Goal: Communication & Community: Share content

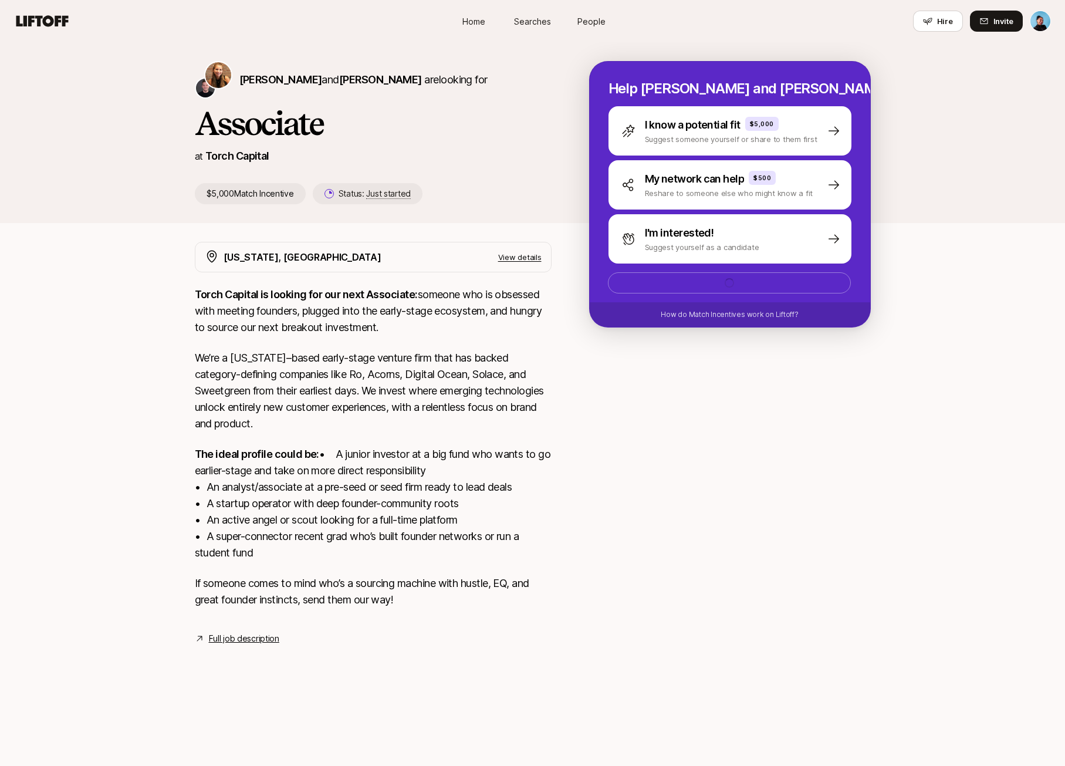
click at [916, 74] on div "[PERSON_NAME] and [PERSON_NAME] are looking for Associate at Torch Capital $5,0…" at bounding box center [532, 132] width 1065 height 181
click at [729, 284] on p "See 3 ideas" at bounding box center [720, 285] width 44 height 14
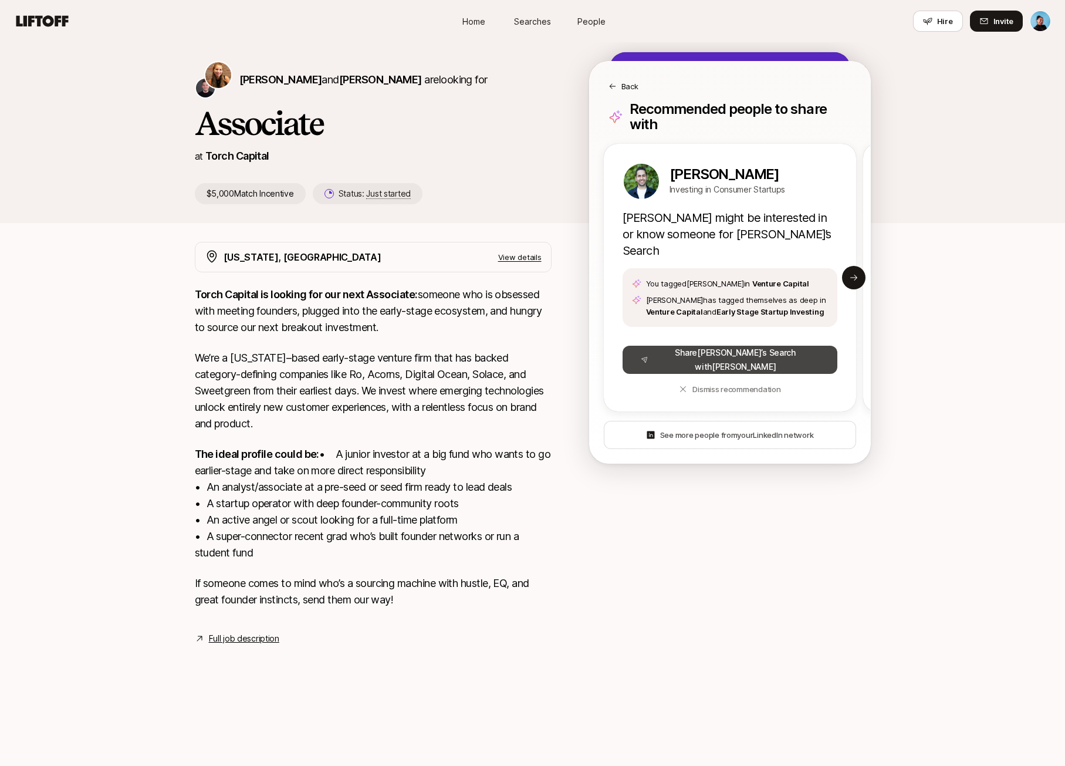
click at [744, 346] on button "Share [PERSON_NAME] ’s Search with [PERSON_NAME]" at bounding box center [730, 360] width 215 height 28
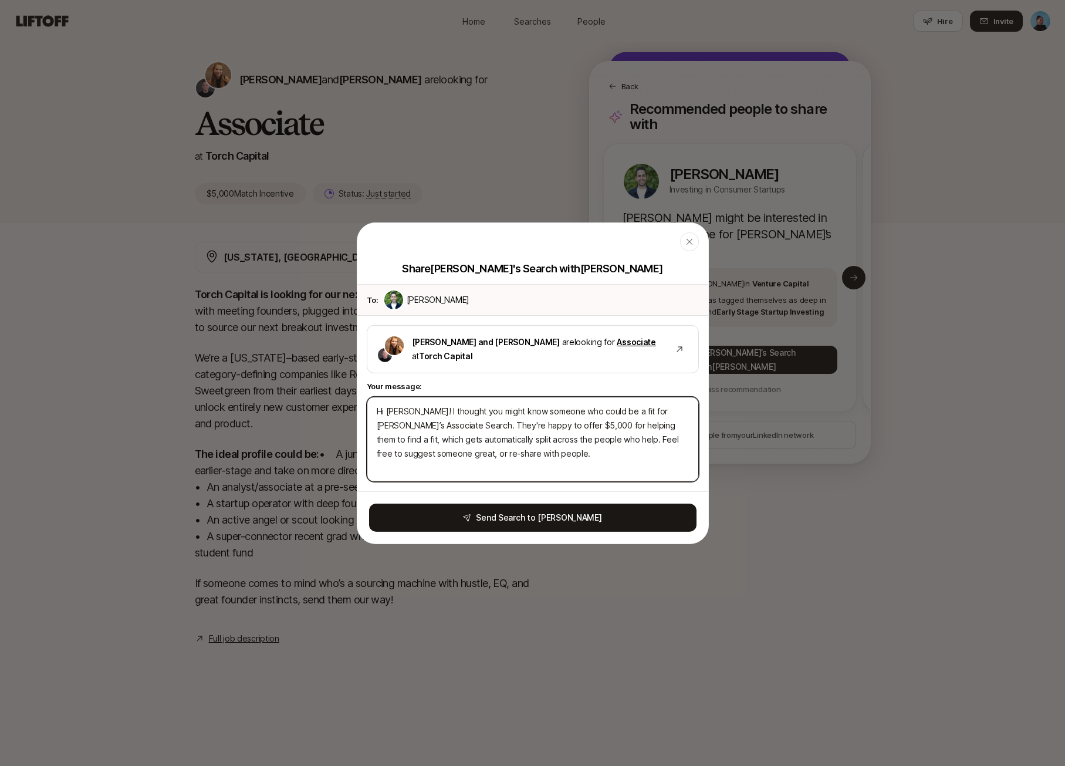
drag, startPoint x: 424, startPoint y: 410, endPoint x: 343, endPoint y: 413, distance: 80.5
click at [343, 413] on body "Home Searches People Hire Home Searches People Hire Hire Invite [PERSON_NAME] a…" at bounding box center [532, 383] width 1065 height 766
type textarea "Thought you might know someone who could be a fit for [PERSON_NAME]’s Associate…"
type textarea "x"
drag, startPoint x: 612, startPoint y: 410, endPoint x: 588, endPoint y: 410, distance: 24.1
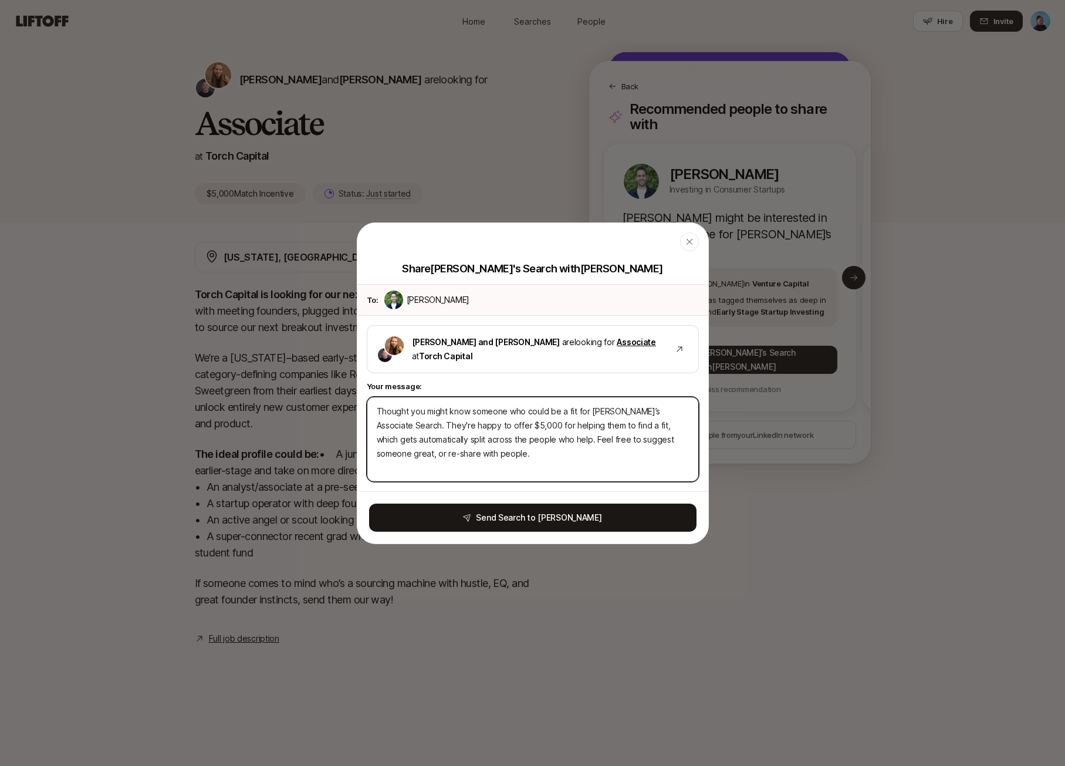
click at [588, 410] on textarea "Thought you might know someone who could be a fit for [PERSON_NAME]’s Associate…" at bounding box center [533, 438] width 332 height 85
type textarea "Thought you might know someone who could be a fit for t Associate Search. They'…"
type textarea "x"
type textarea "Thought you might know someone who could be a fit for th Associate Search. They…"
type textarea "x"
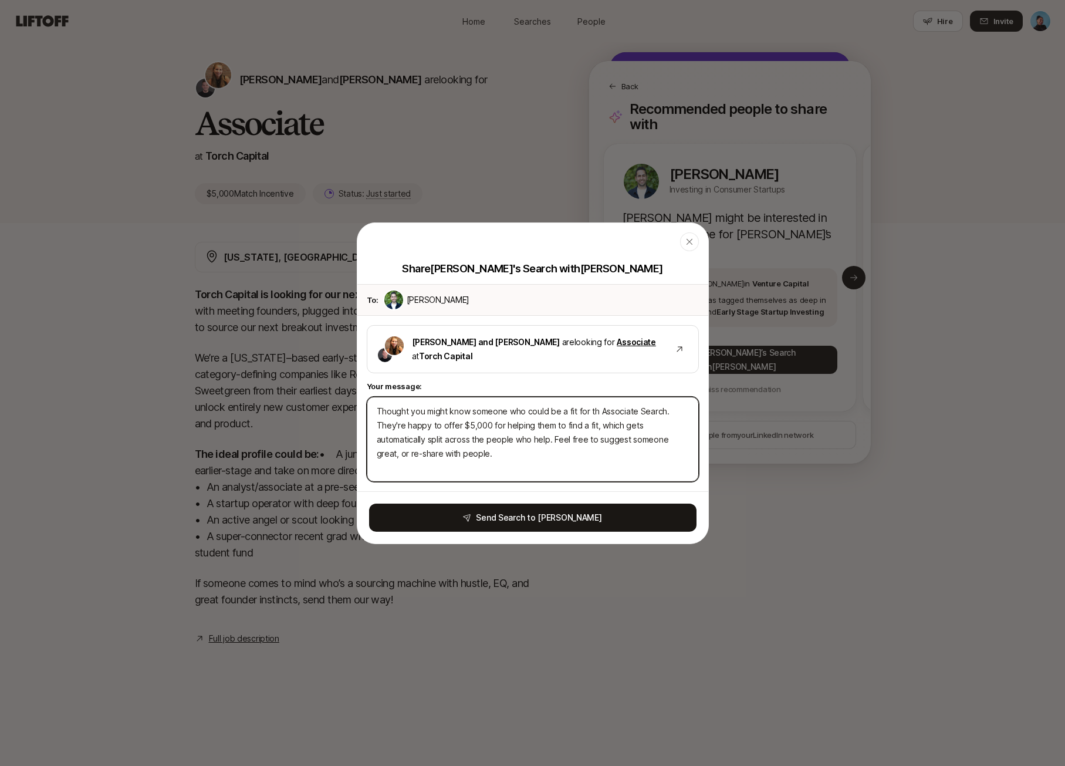
type textarea "Thought you might know someone who could be a fit for thi Associate Search. The…"
type textarea "x"
type textarea "Thought you might know someone who could be a fit for this Associate Search. Th…"
type textarea "x"
drag, startPoint x: 669, startPoint y: 410, endPoint x: 667, endPoint y: 443, distance: 32.3
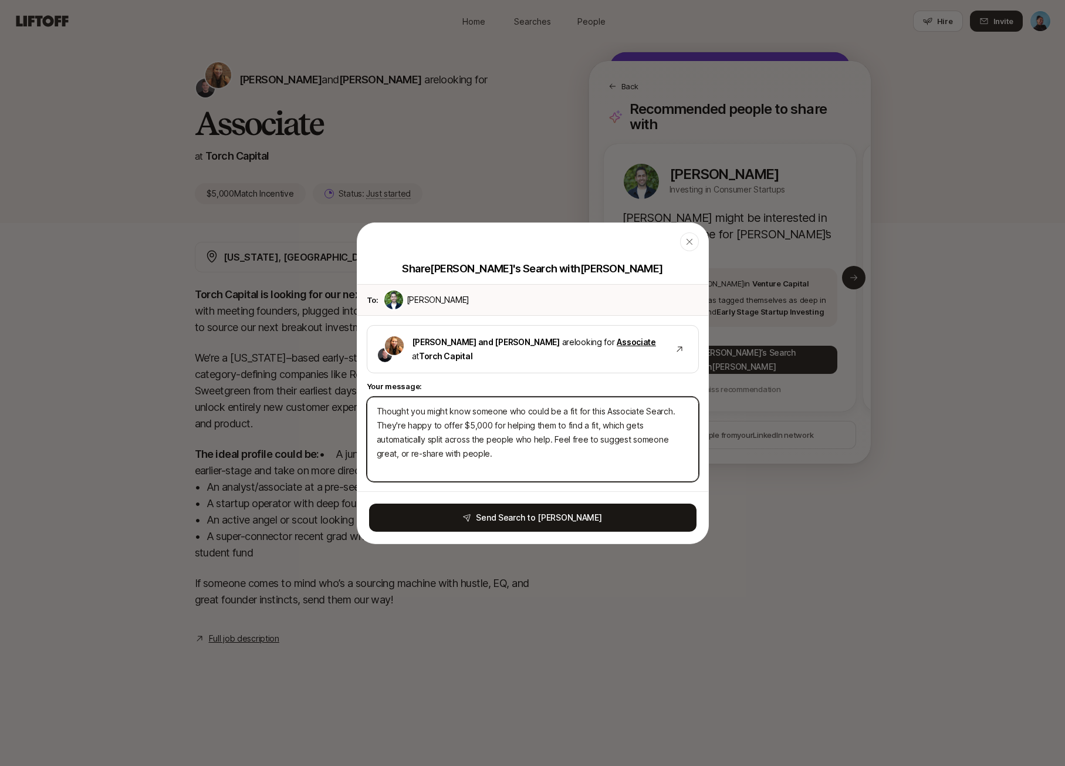
click at [669, 411] on textarea "Thought you might know someone who could be a fit for this Associate Search. Th…" at bounding box center [533, 438] width 332 height 85
type textarea "Thought you might know someone who could be a fit for this Associate Search . T…"
type textarea "x"
type textarea "Thought you might know someone who could be a fit for this Associate Search a. …"
type textarea "x"
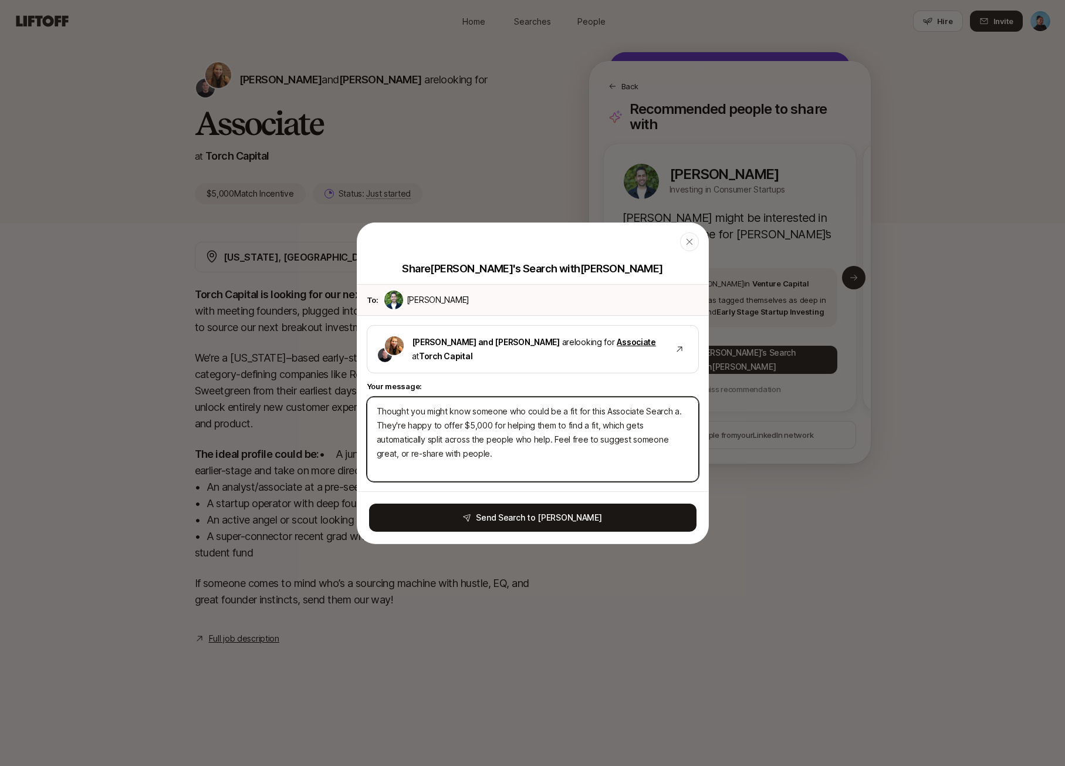
type textarea "Thought you might know someone who could be a fit for this Associate Search at.…"
type textarea "x"
type textarea "Thought you might know someone who could be a fit for this Associate Search at …"
type textarea "x"
type textarea "Thought you might know someone who could be a fit for this Associate Search at …"
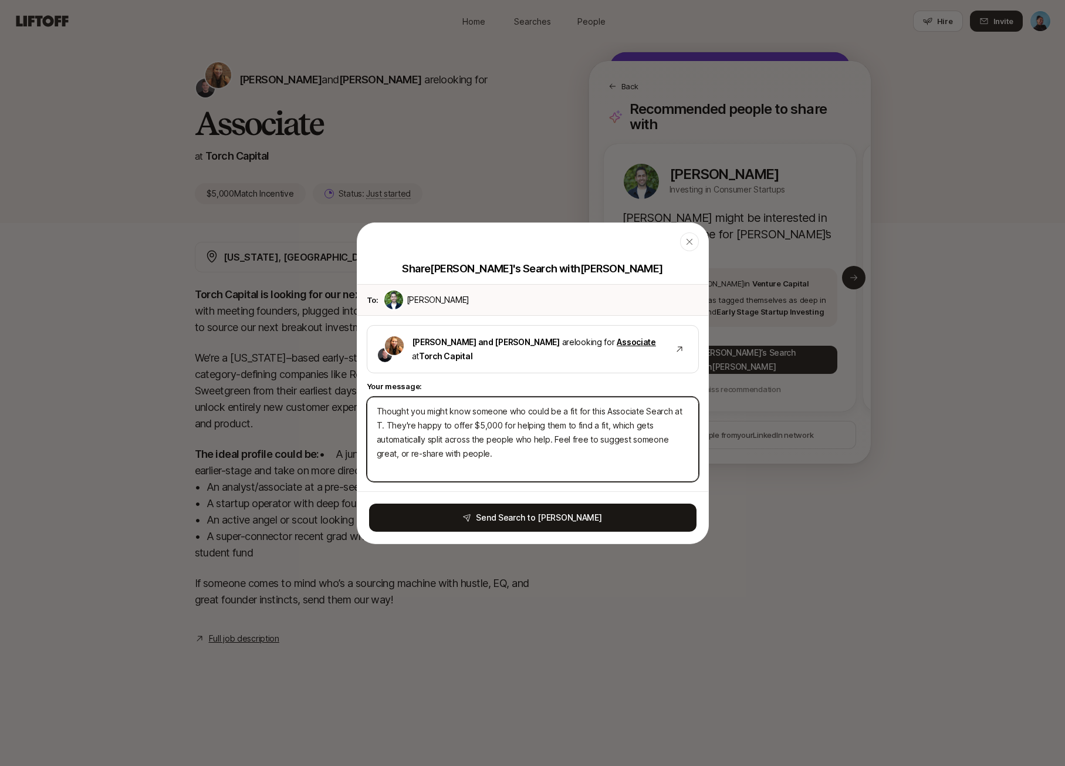
type textarea "x"
type textarea "Thought you might know someone who could be a fit for this Associate Search at …"
type textarea "x"
type textarea "Thought you might know someone who could be a fit for this Associate Search at …"
type textarea "x"
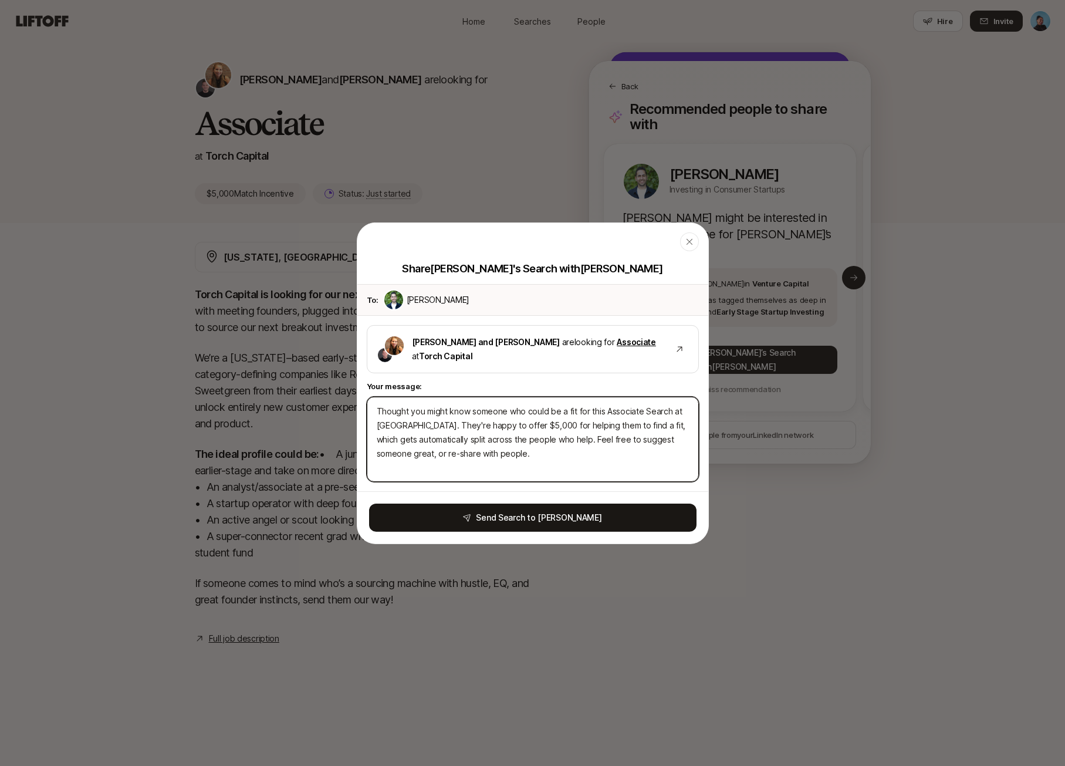
type textarea "Thought you might know someone who could be a fit for this Associate Search at …"
type textarea "x"
type textarea "Thought you might know someone who could be a fit for this Associate Search at …"
type textarea "x"
click at [496, 455] on textarea "Thought you might know someone who could be a fit for this Associate Search at …" at bounding box center [533, 438] width 332 height 85
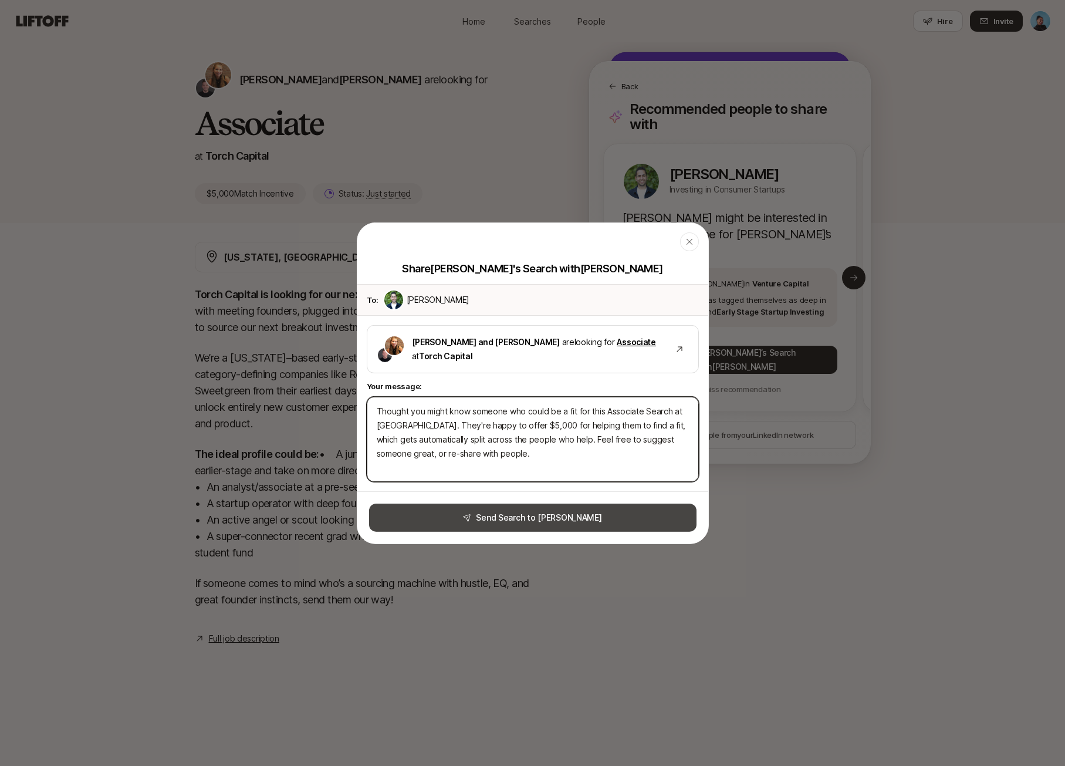
type textarea "Thought you might know someone who could be a fit for this Associate Search at …"
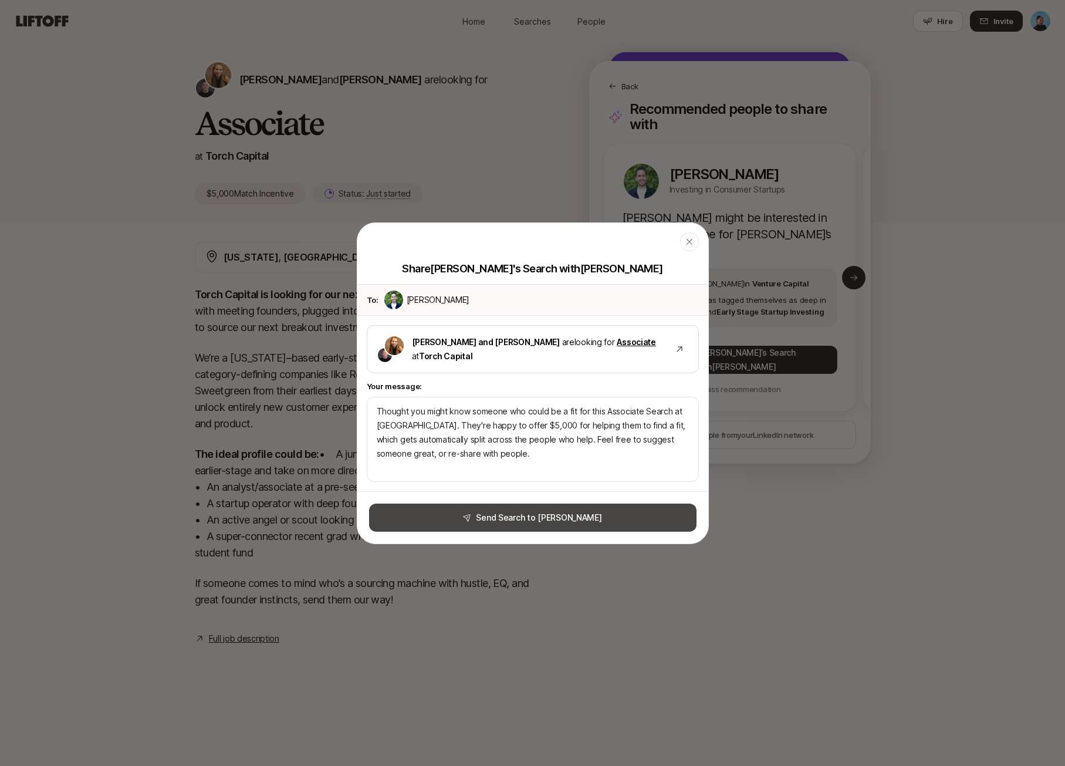
click at [543, 515] on button "Send Search to [PERSON_NAME]" at bounding box center [533, 518] width 328 height 28
type textarea "x"
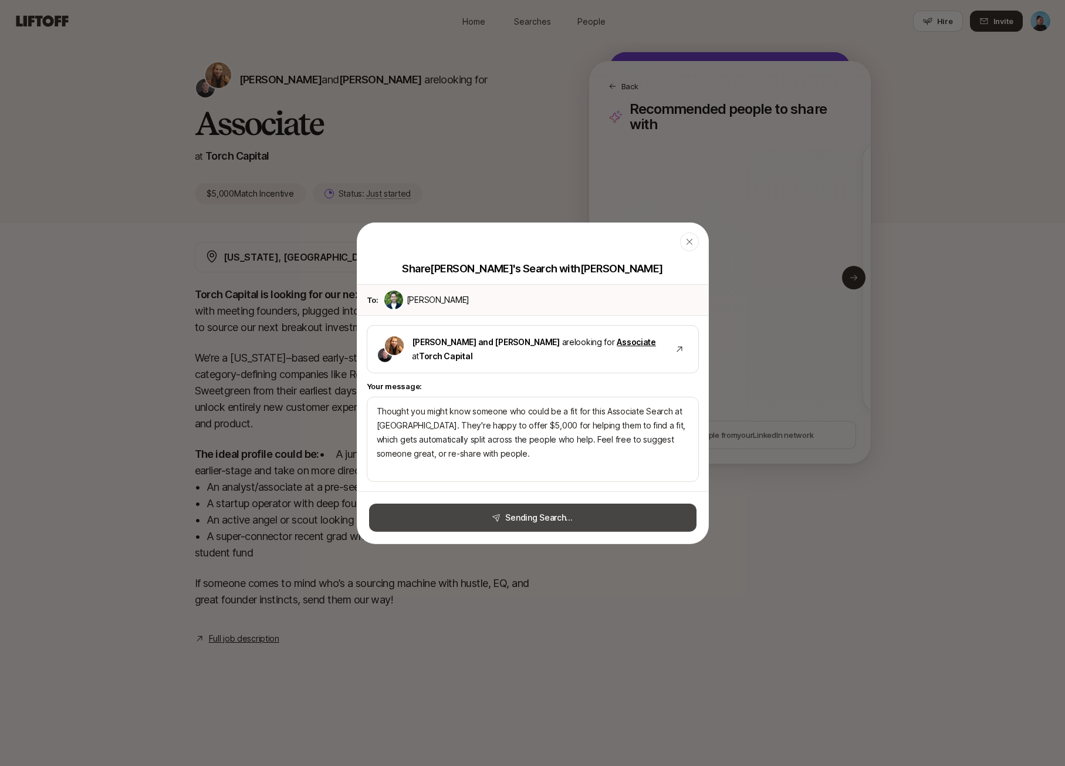
type textarea "x"
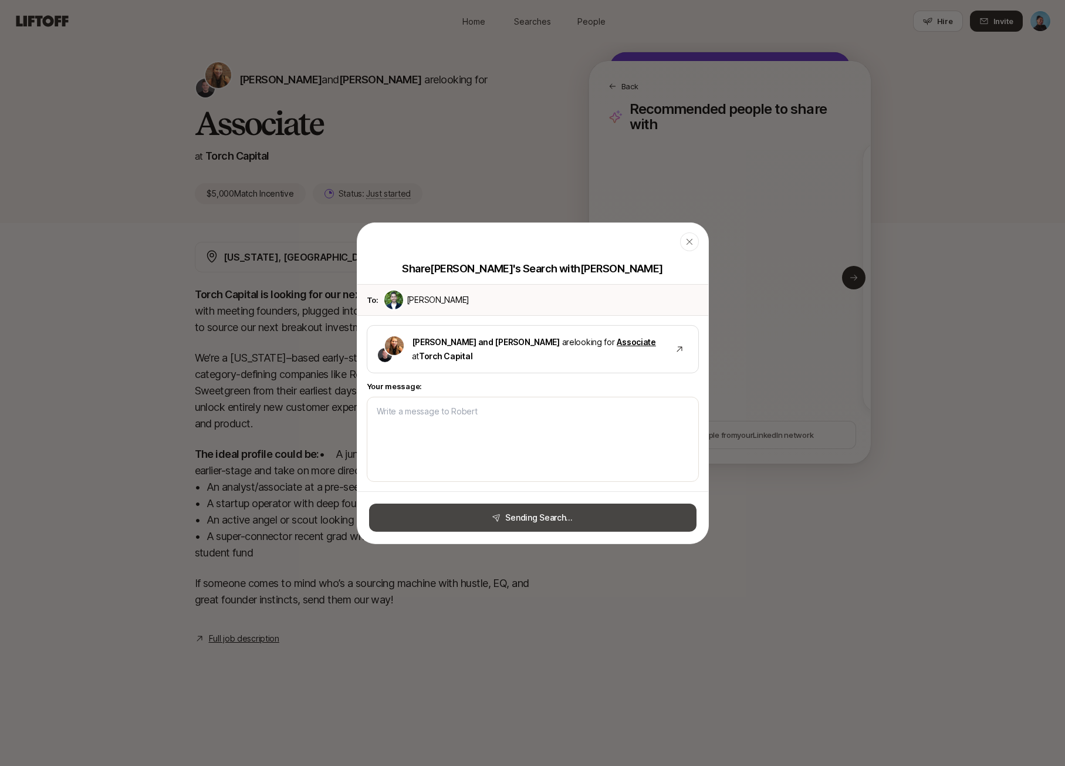
type textarea "Hi [PERSON_NAME]! I thought you might know someone who could be a fit for [PERS…"
type textarea "x"
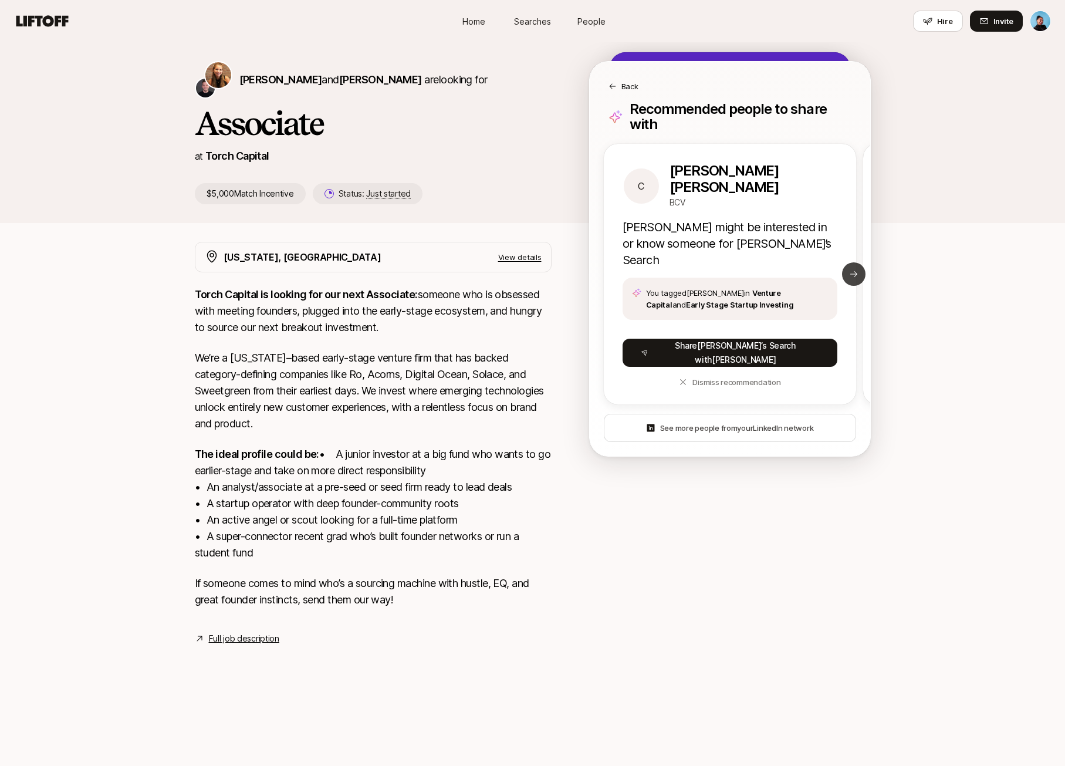
click at [850, 262] on button "Next slide" at bounding box center [853, 273] width 23 height 23
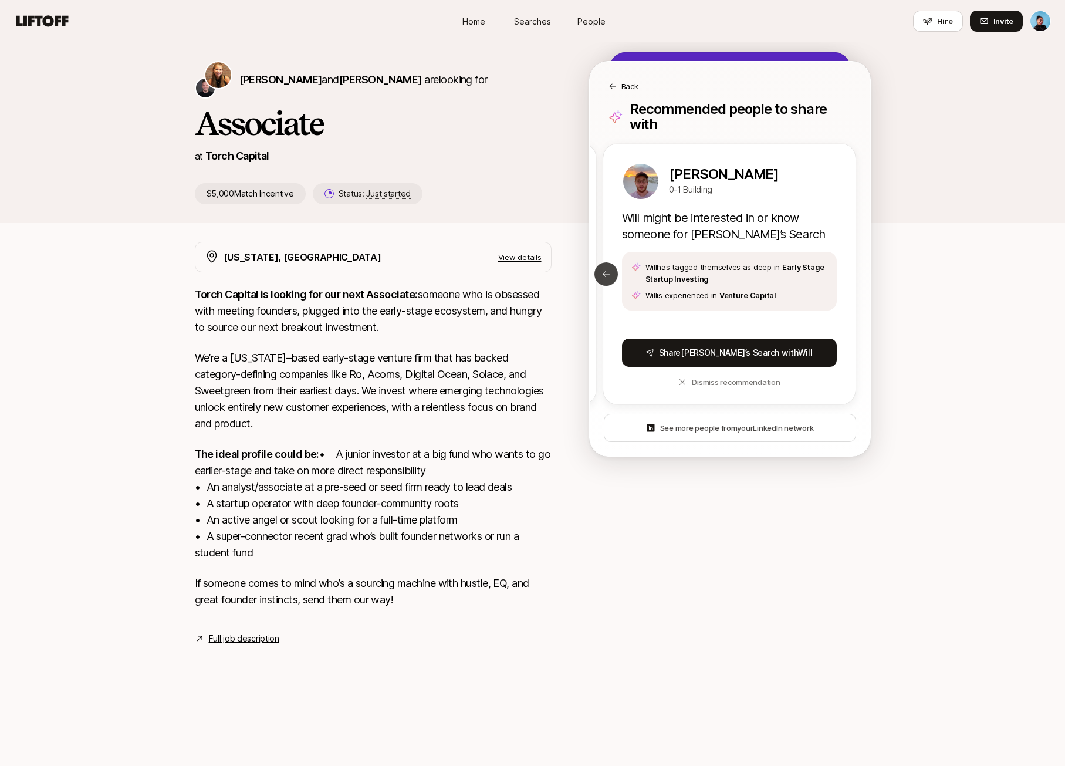
click at [606, 269] on icon at bounding box center [606, 273] width 9 height 9
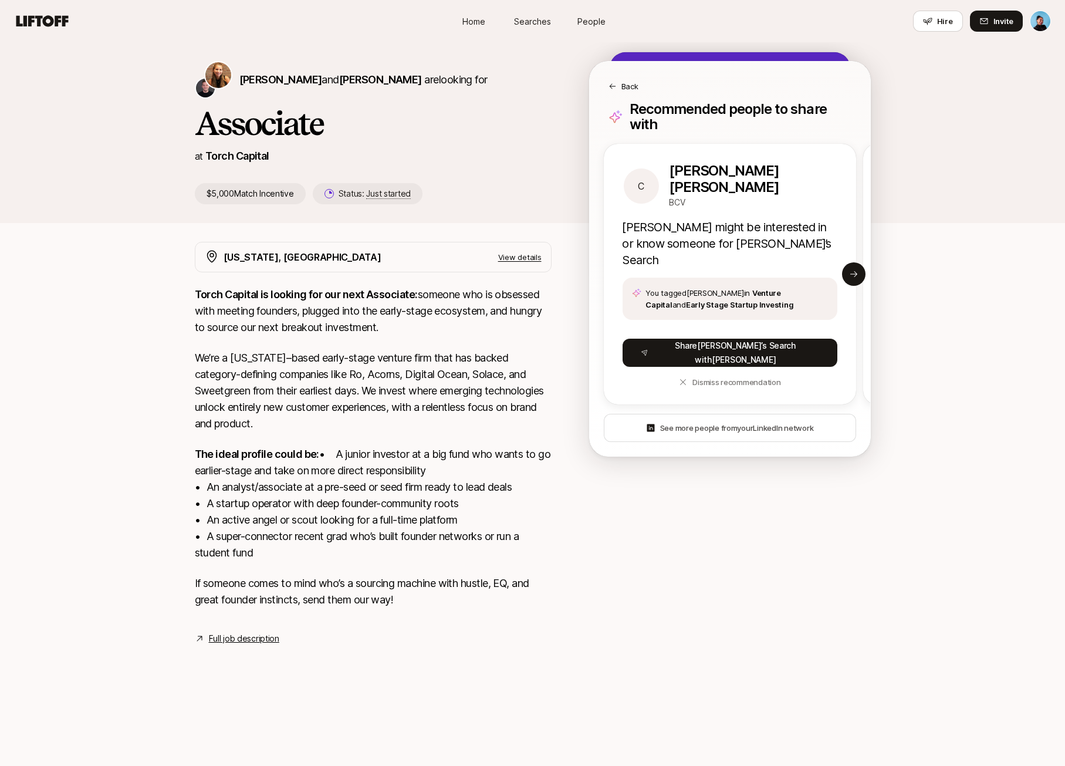
click at [625, 88] on p "Back" at bounding box center [630, 86] width 17 height 12
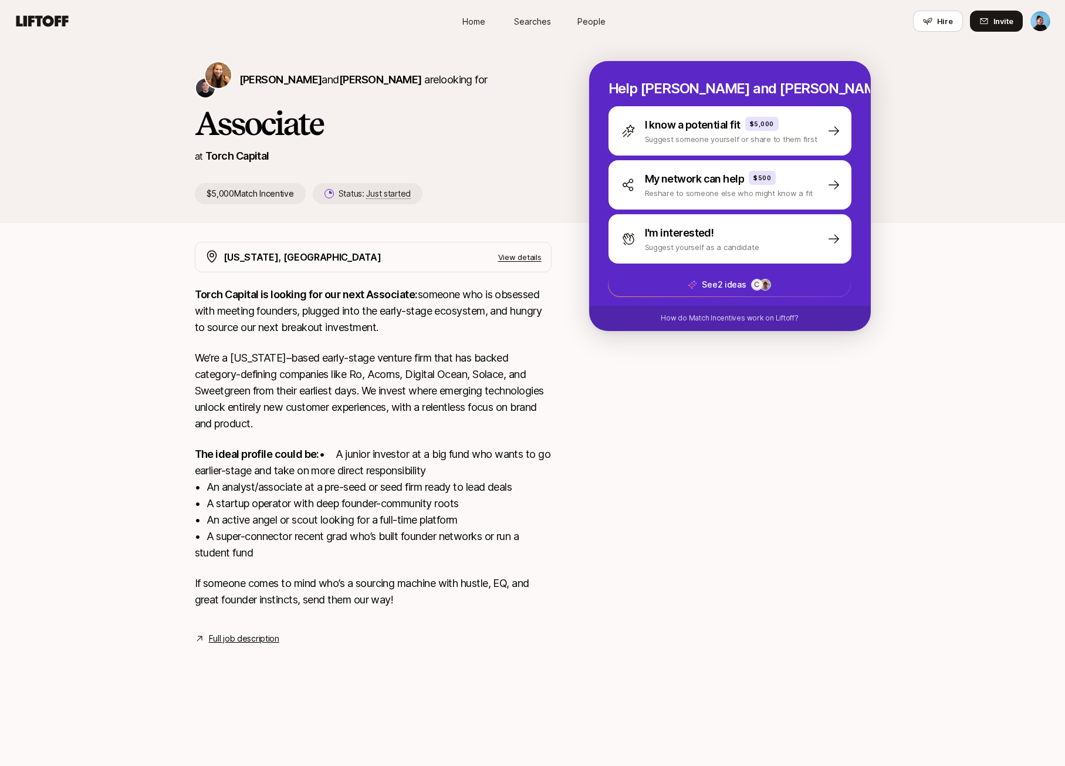
click at [694, 423] on div at bounding box center [730, 437] width 282 height 390
